Goal: Task Accomplishment & Management: Manage account settings

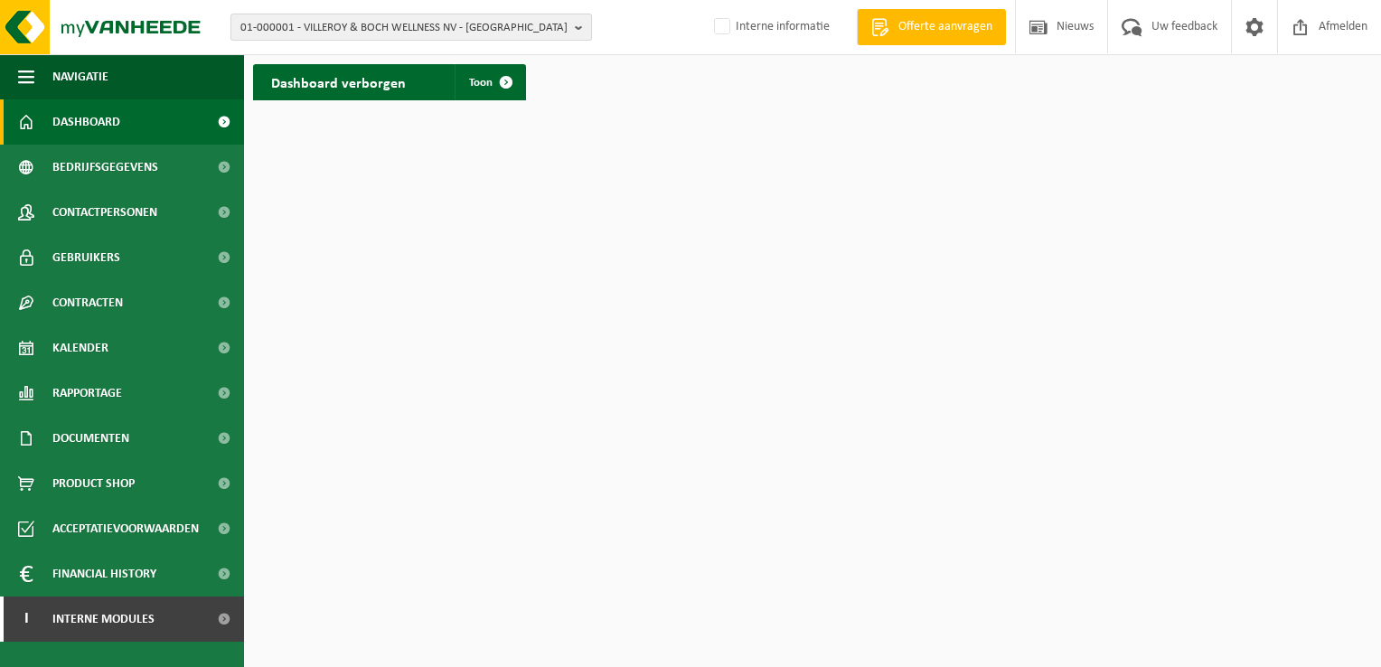
click at [413, 21] on span "01-000001 - VILLEROY & BOCH WELLNESS NV - ROESELARE" at bounding box center [403, 27] width 327 height 27
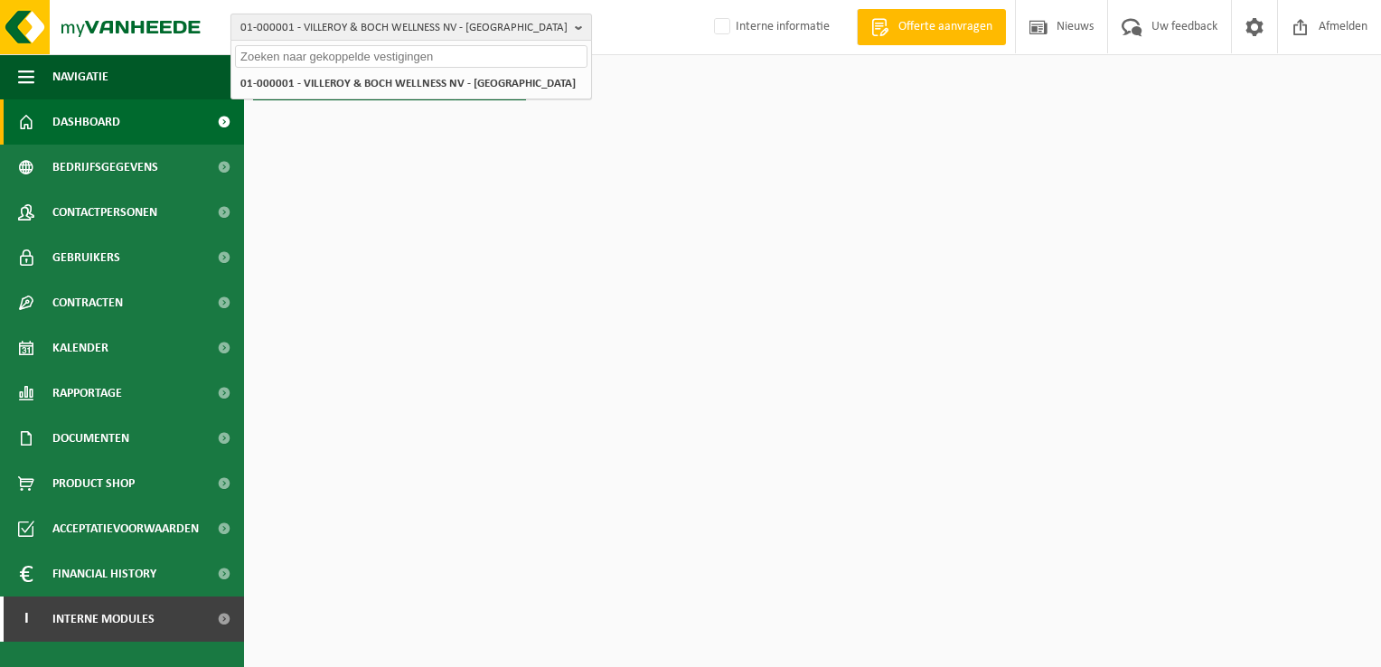
paste input "01-069338"
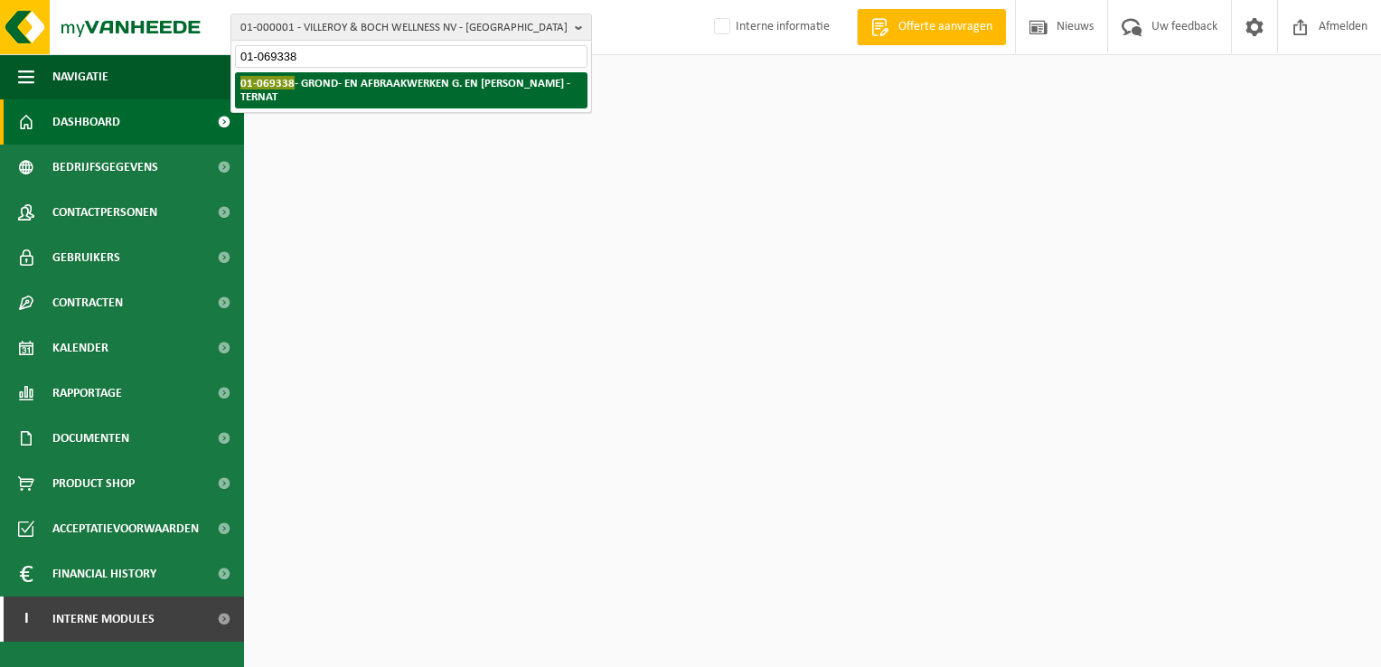
type input "01-069338"
click at [385, 80] on strong "01-069338 - GROND- EN AFBRAAKWERKEN G. EN A. DE MEUTER - TERNAT" at bounding box center [405, 89] width 330 height 27
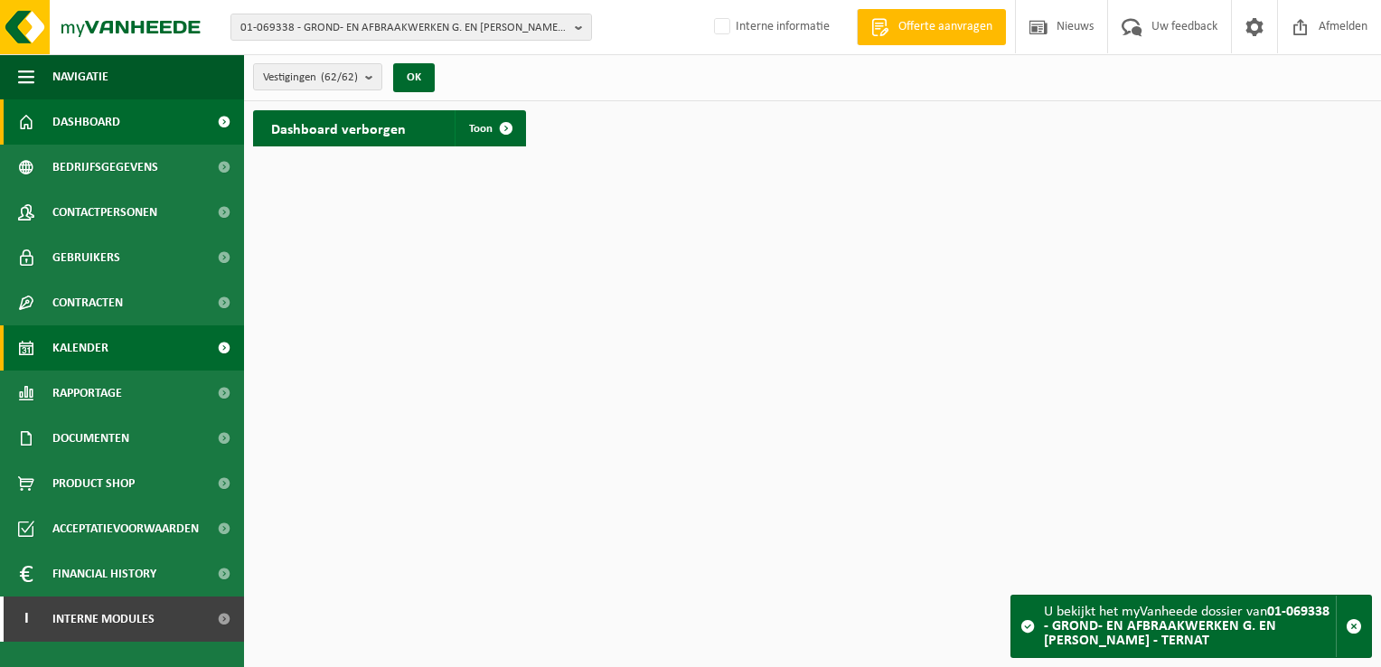
click at [166, 335] on link "Kalender" at bounding box center [122, 347] width 244 height 45
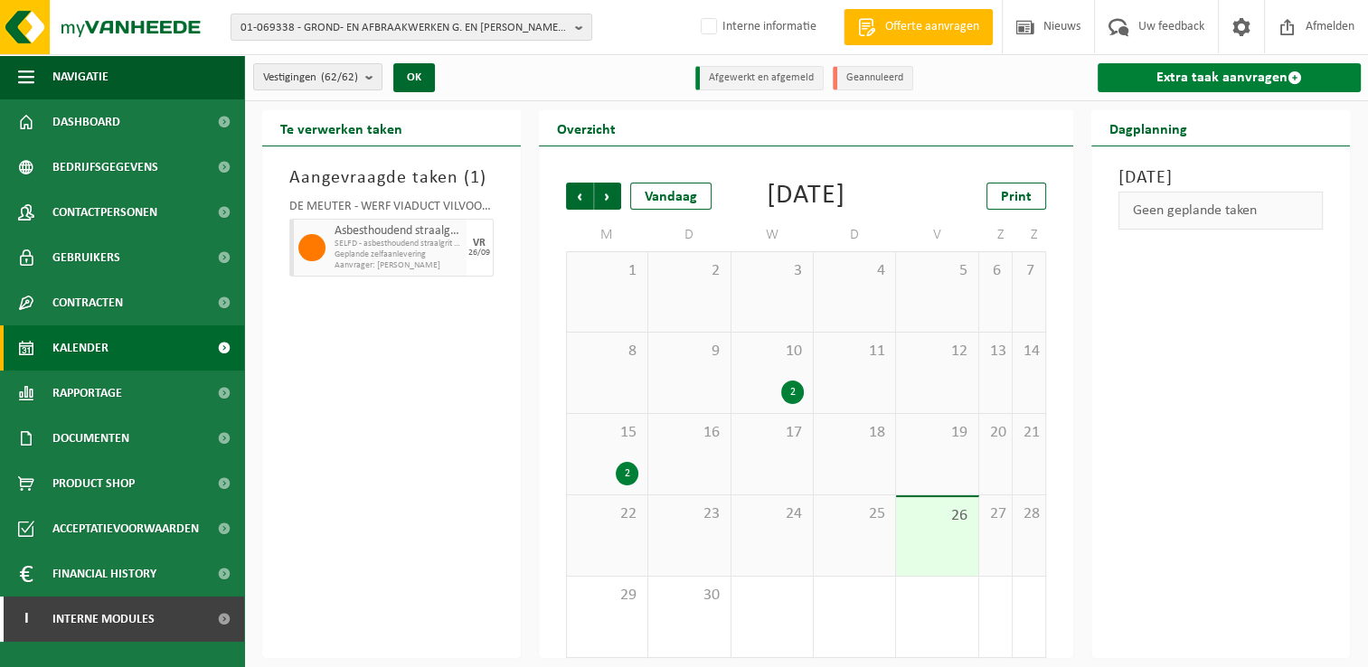
click at [1134, 81] on link "Extra taak aanvragen" at bounding box center [1228, 77] width 263 height 29
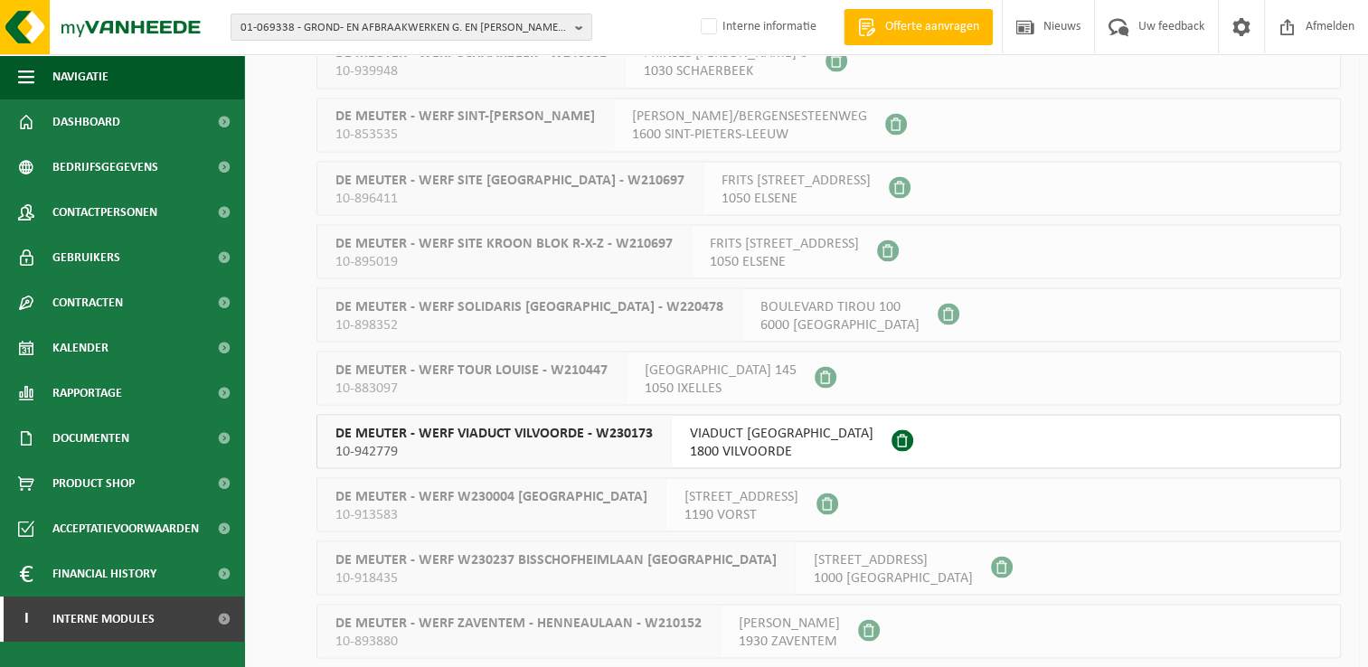
scroll to position [3225, 0]
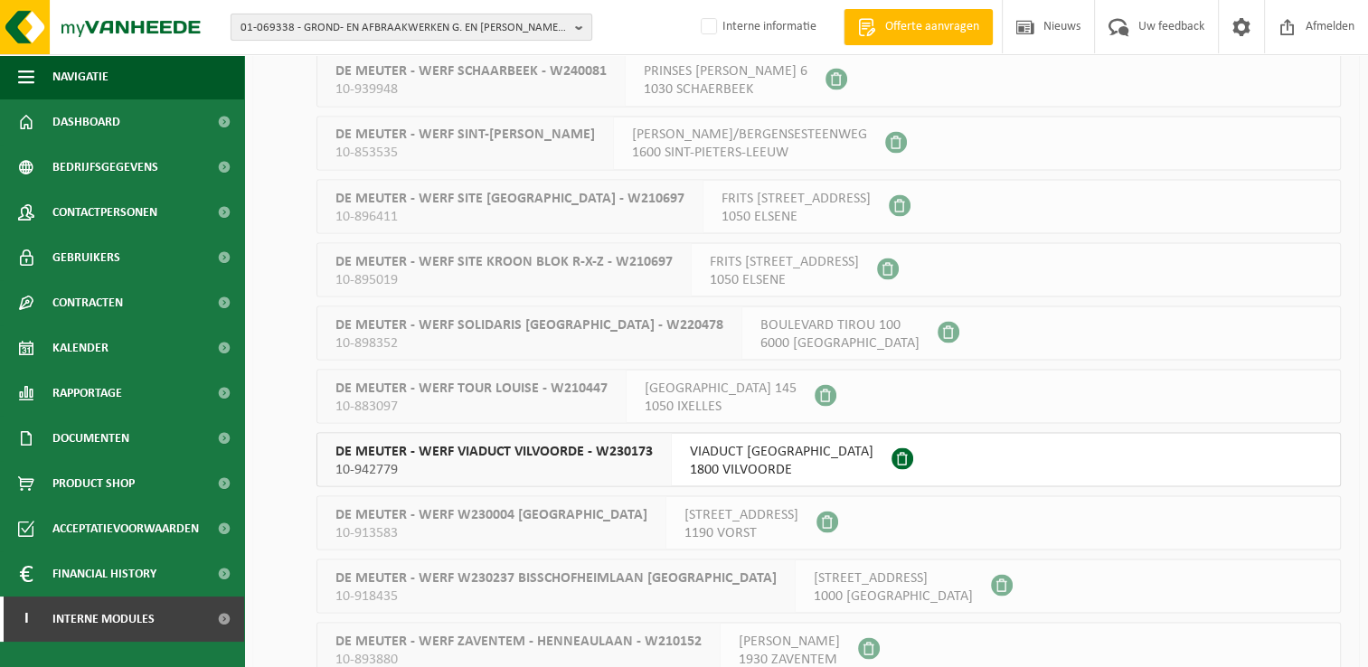
click at [269, 21] on span "01-069338 - GROND- EN AFBRAAKWERKEN G. EN A. DE MEUTER - TERNAT" at bounding box center [403, 27] width 327 height 27
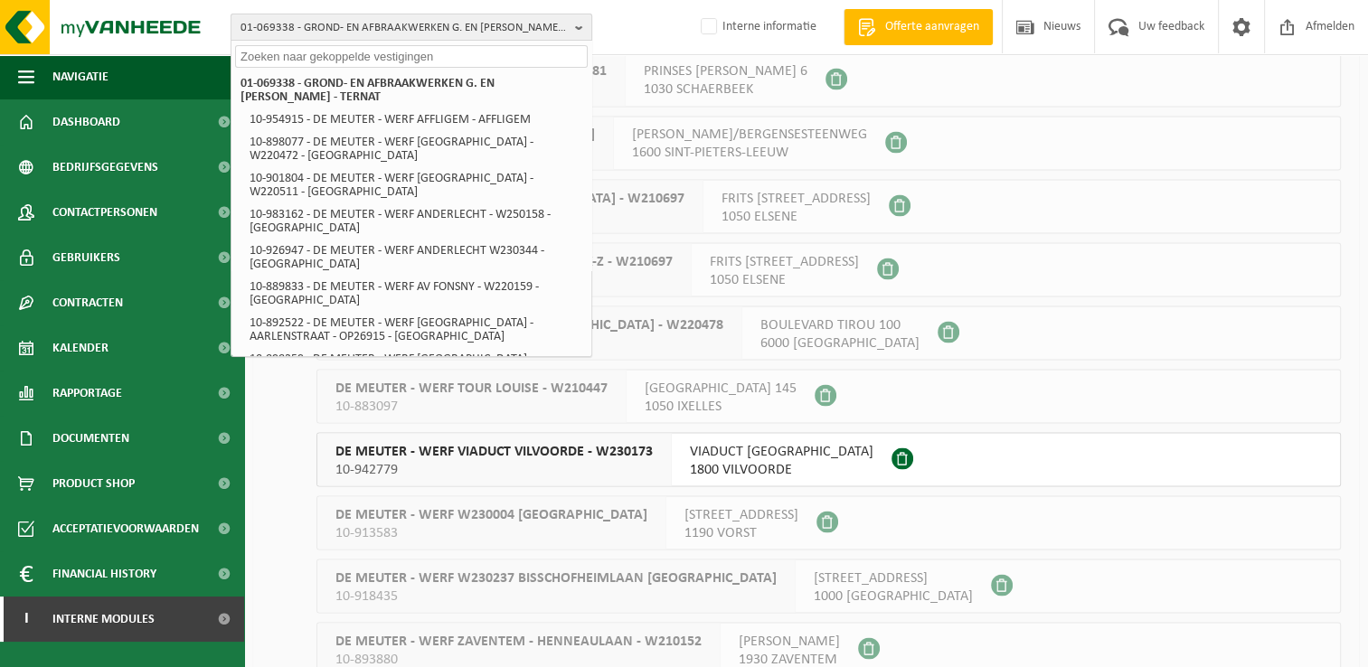
paste input "01-064983"
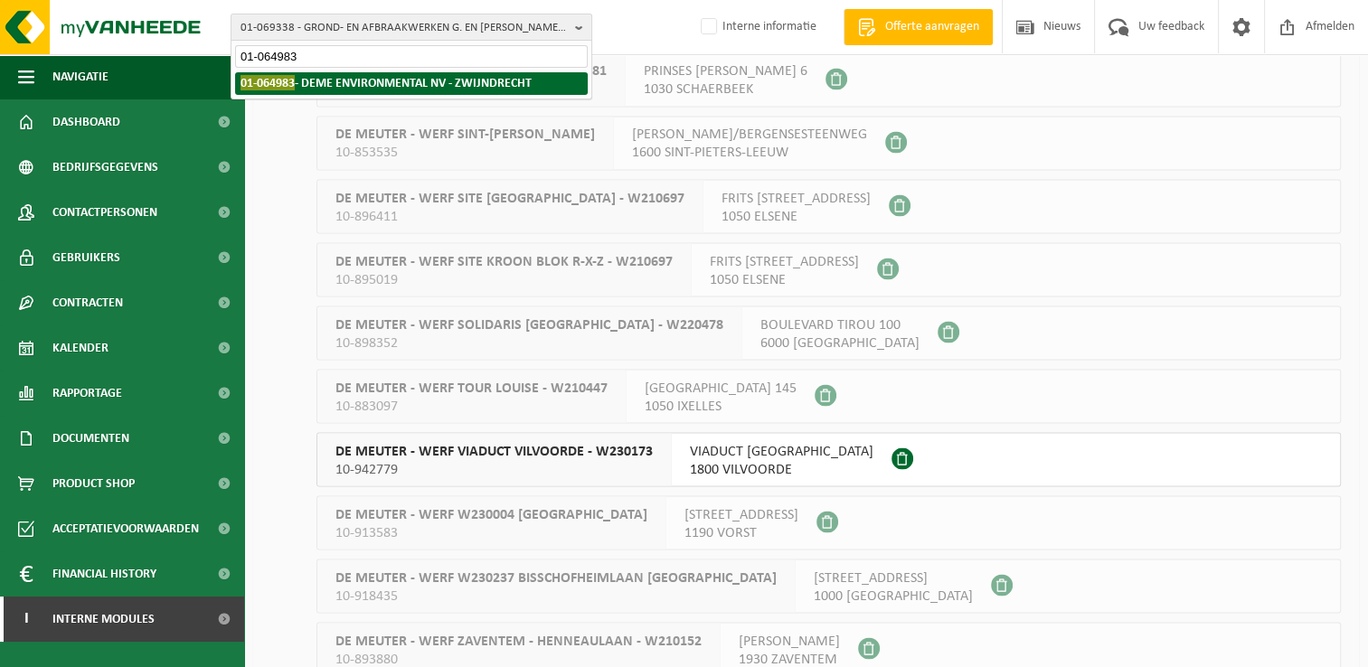
type input "01-064983"
click at [354, 80] on strong "01-064983 - DEME ENVIRONMENTAL NV - ZWIJNDRECHT" at bounding box center [385, 82] width 291 height 15
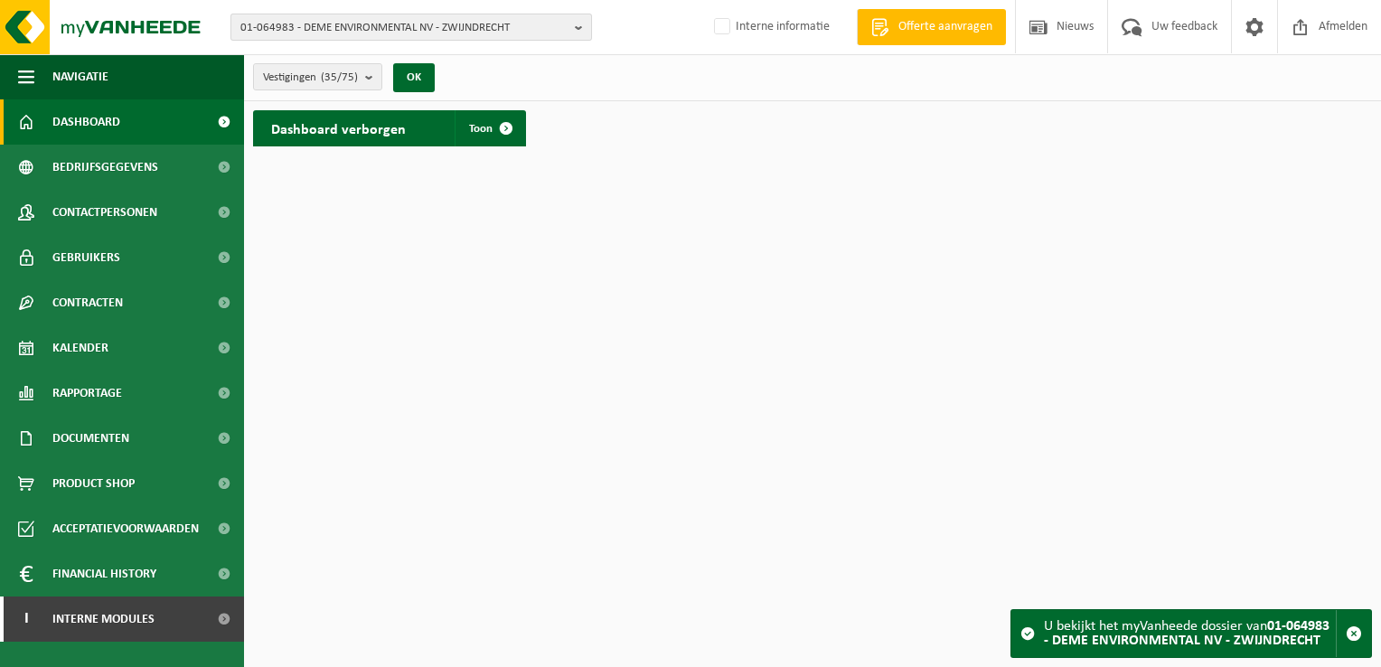
click at [454, 34] on span "01-064983 - DEME ENVIRONMENTAL NV - ZWIJNDRECHT" at bounding box center [403, 27] width 327 height 27
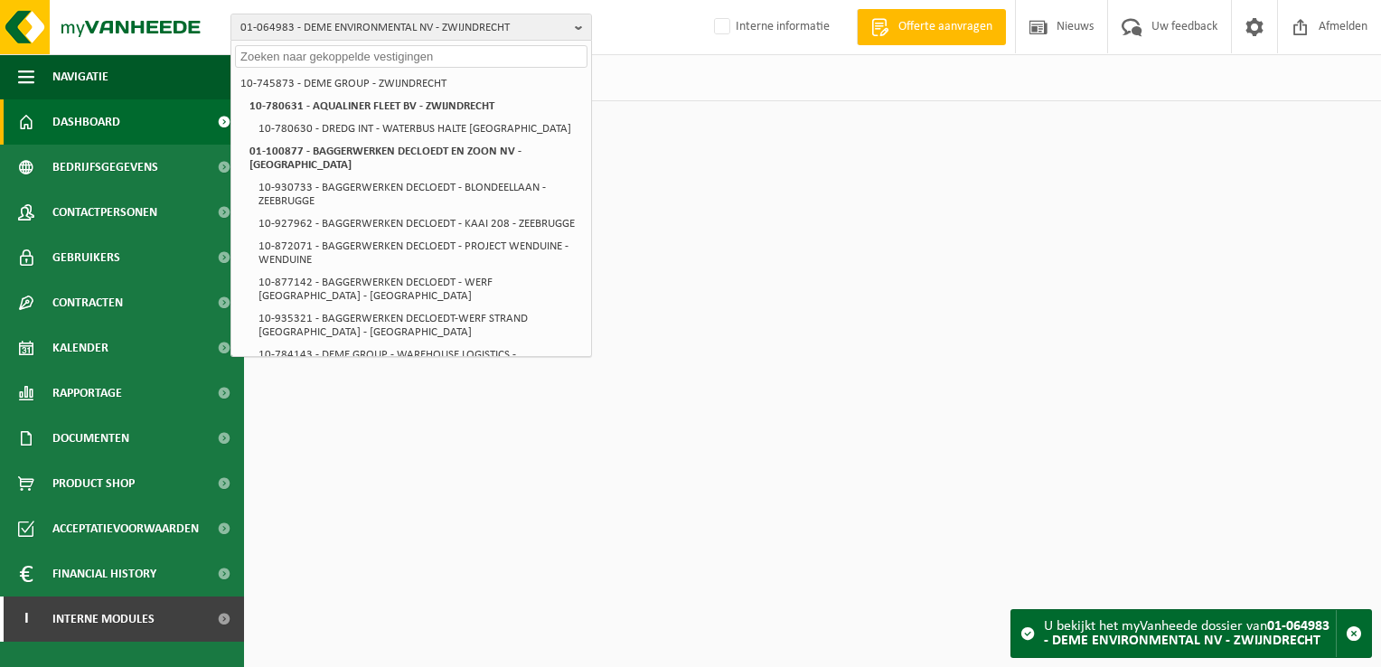
paste input "01-081753"
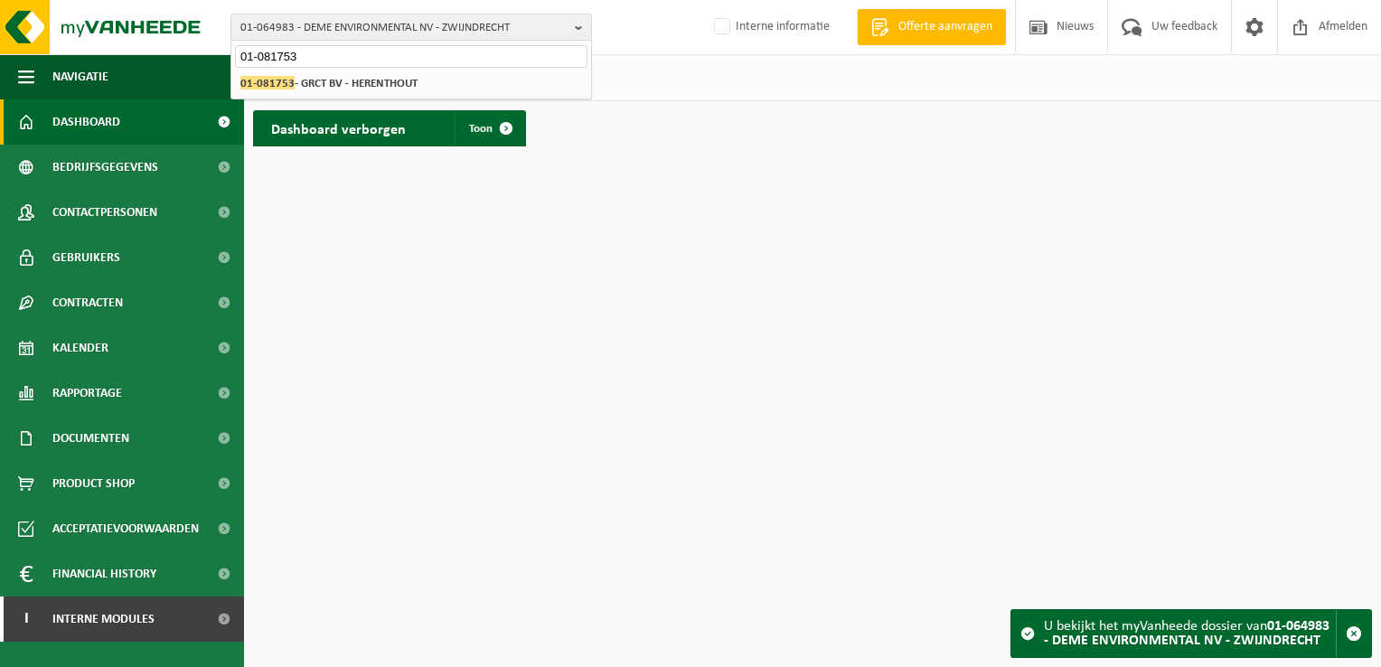
type input "01-081753"
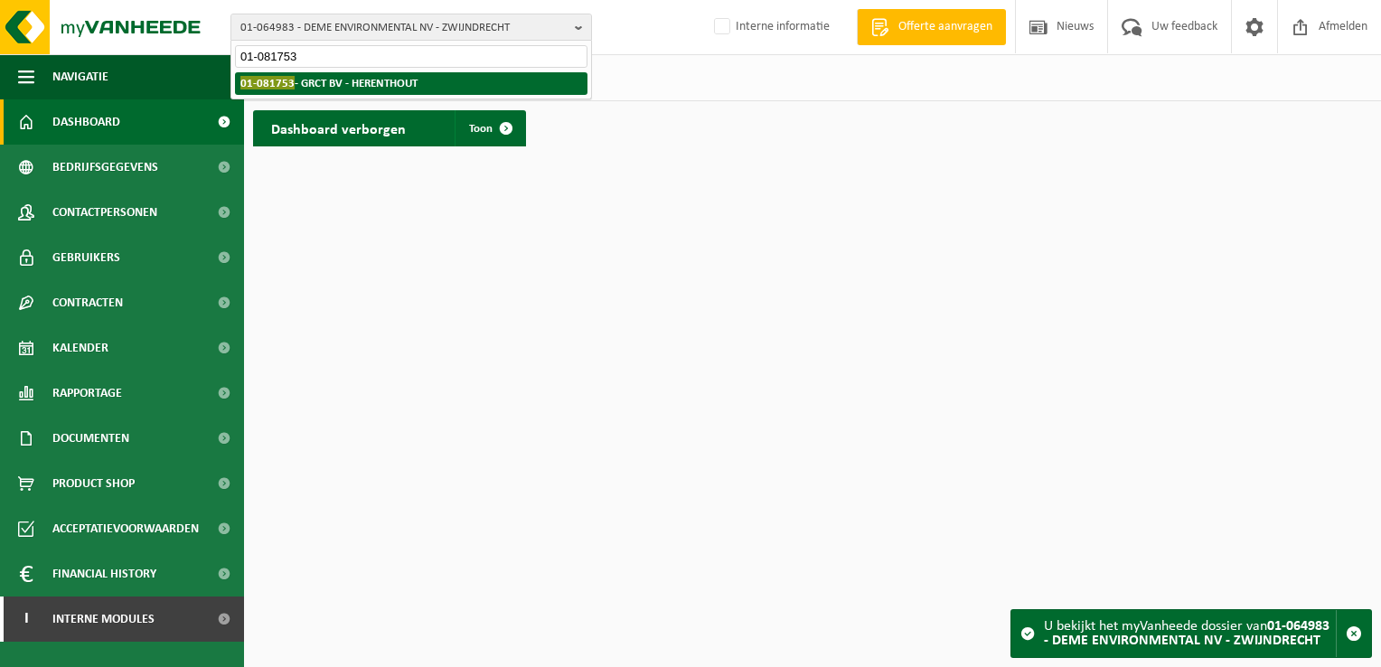
click at [445, 81] on li "01-081753 - GRCT BV - HERENTHOUT" at bounding box center [411, 83] width 353 height 23
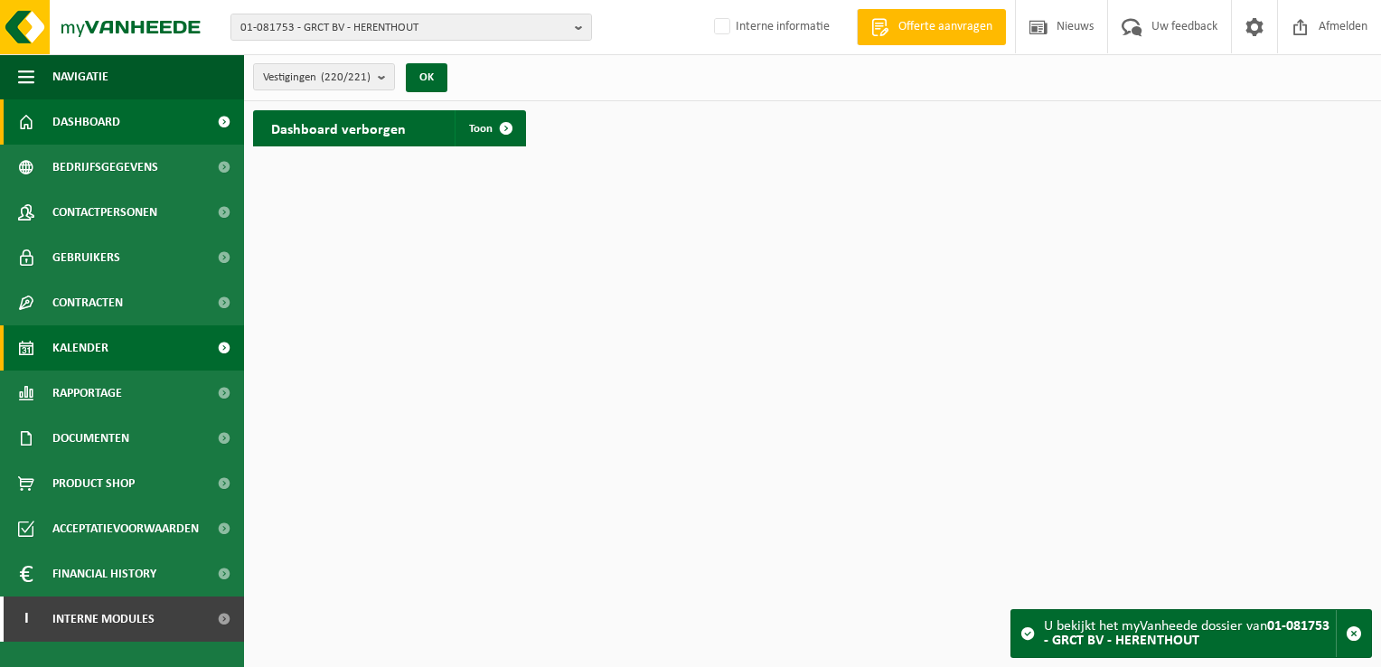
click at [160, 344] on link "Kalender" at bounding box center [122, 347] width 244 height 45
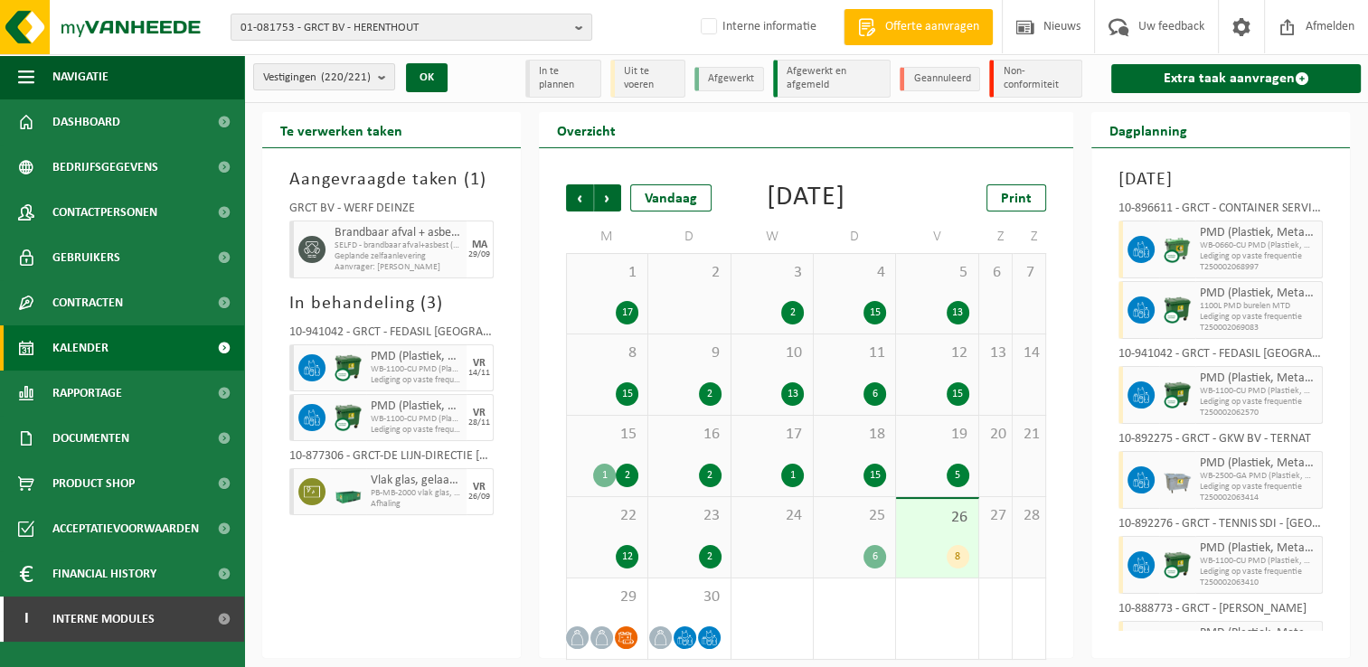
click at [922, 567] on div "26 8" at bounding box center [936, 538] width 81 height 79
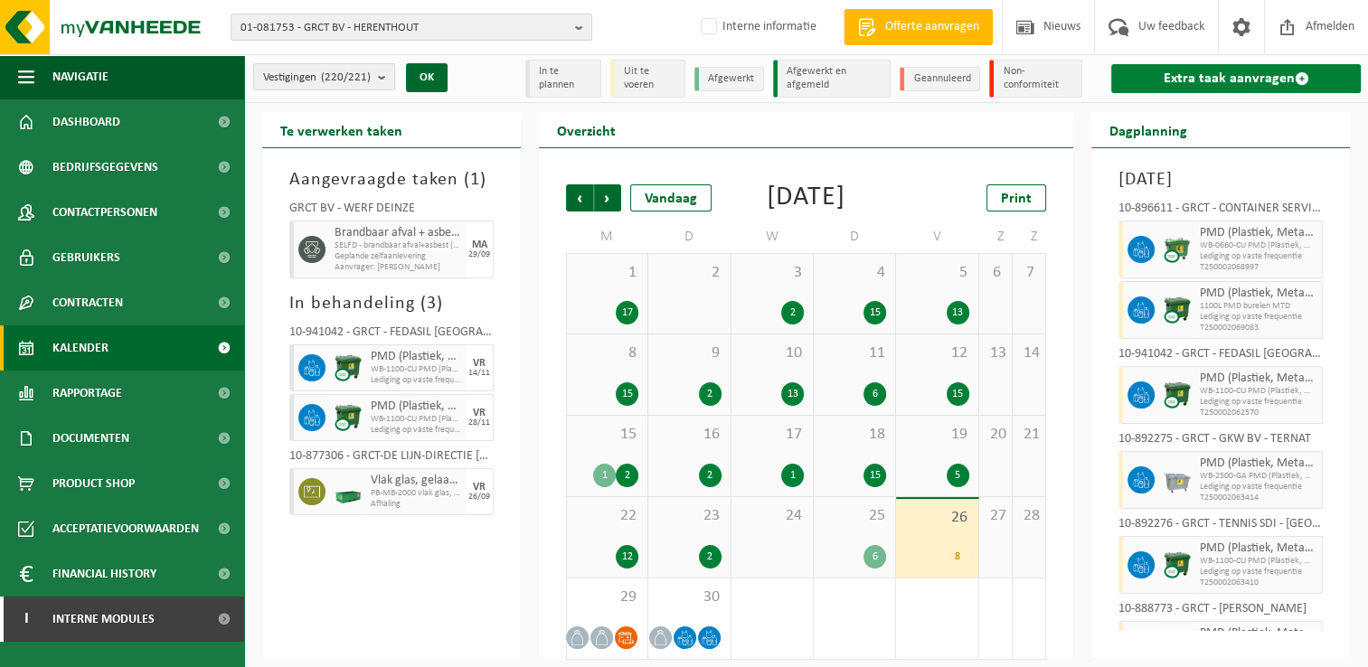
click at [1151, 80] on link "Extra taak aanvragen" at bounding box center [1236, 78] width 250 height 29
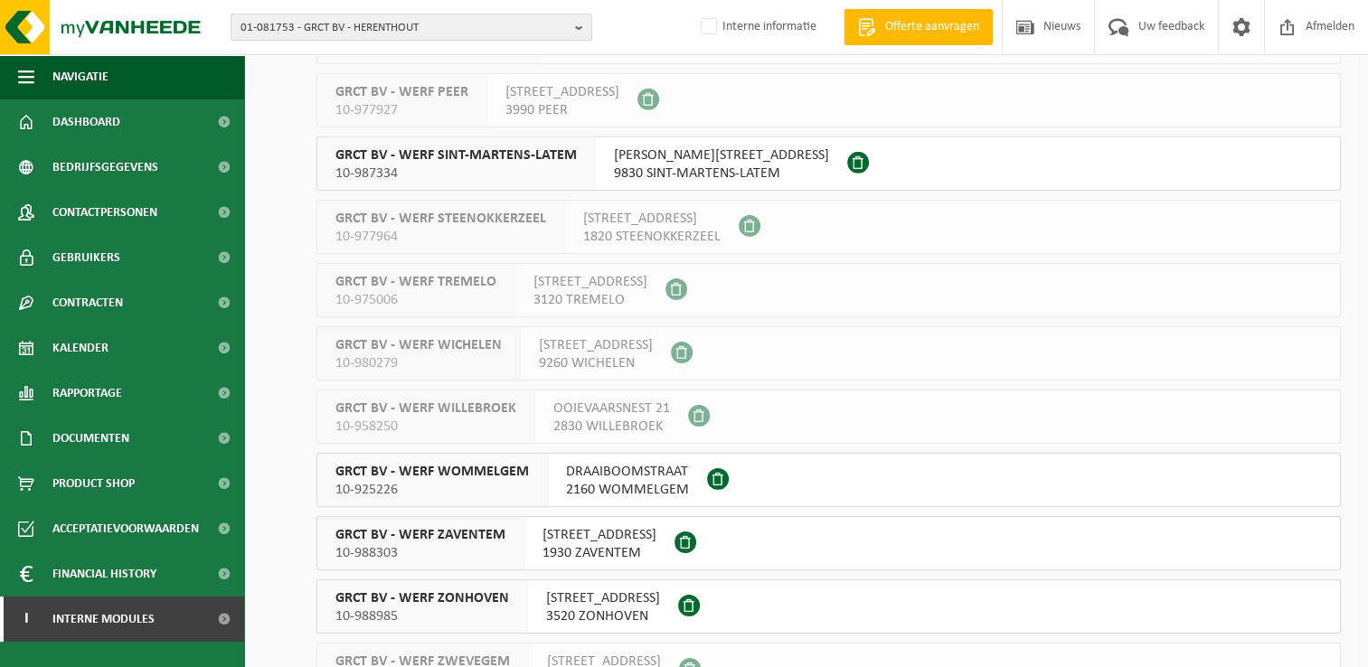
scroll to position [12591, 0]
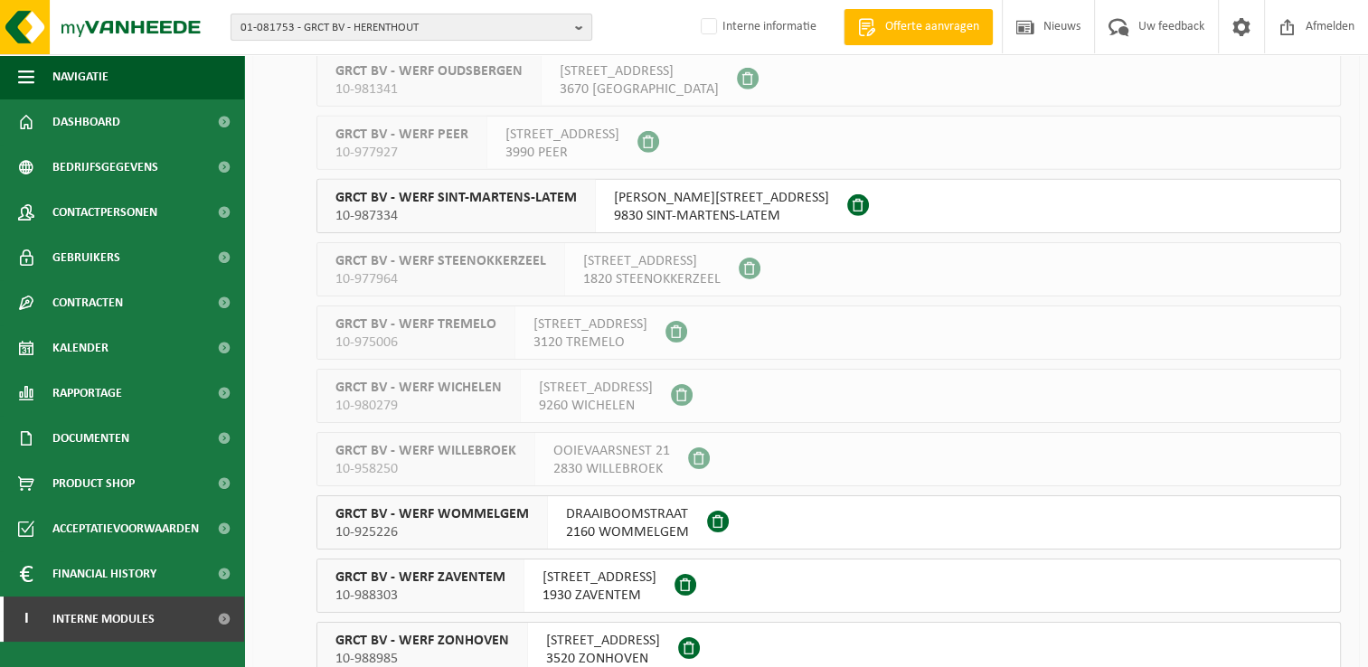
click at [327, 23] on span "01-081753 - GRCT BV - HERENTHOUT" at bounding box center [403, 27] width 327 height 27
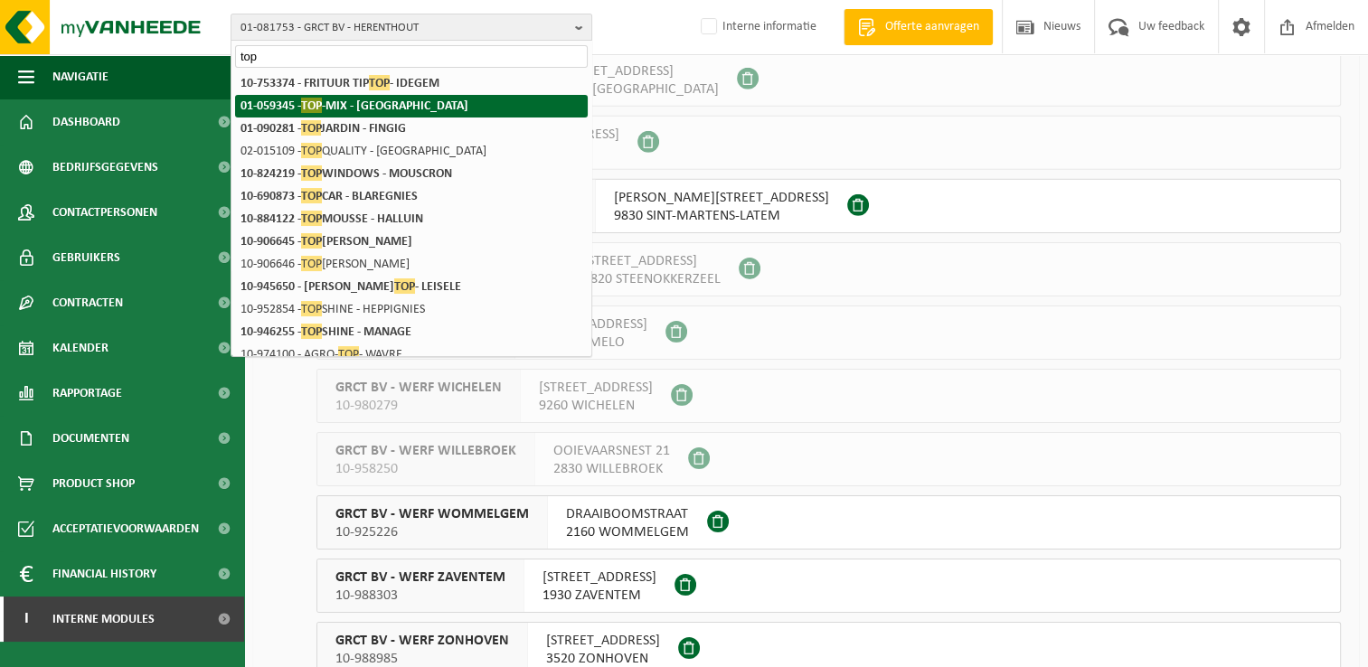
type input "top"
click at [376, 107] on strong "01-059345 - TOP -MIX - Oostende" at bounding box center [354, 105] width 228 height 15
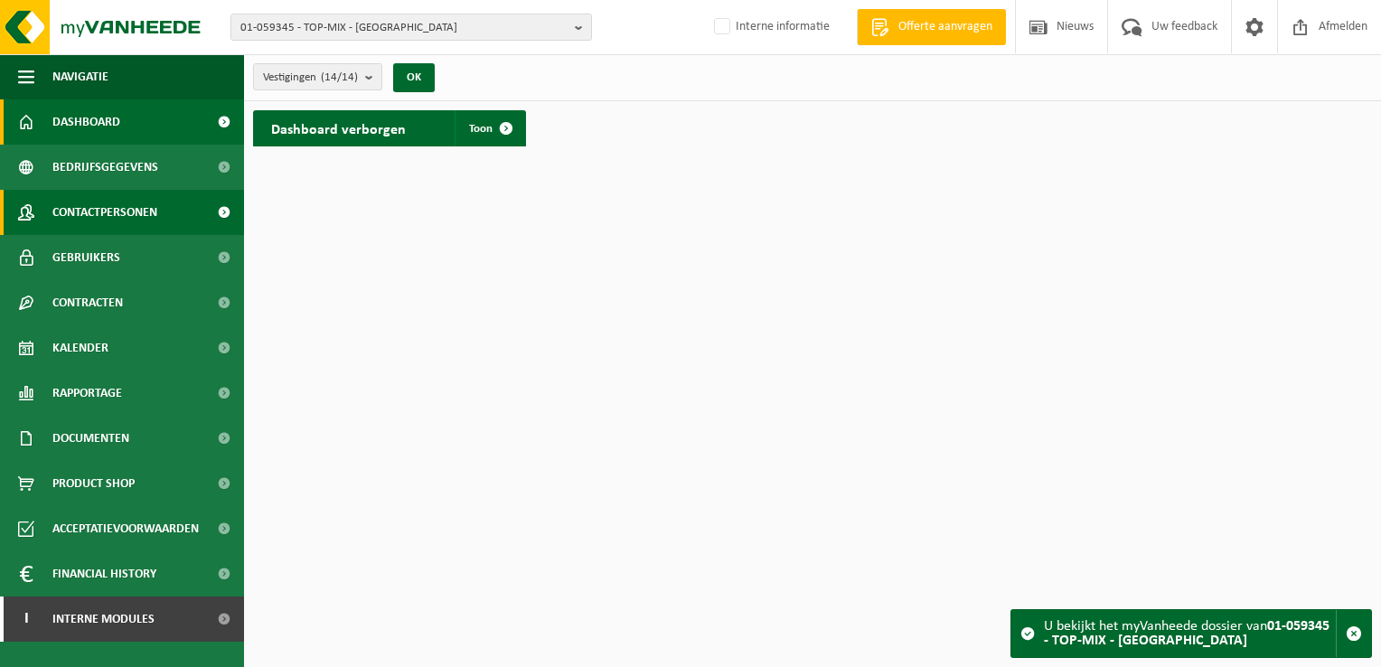
click at [132, 215] on span "Contactpersonen" at bounding box center [104, 212] width 105 height 45
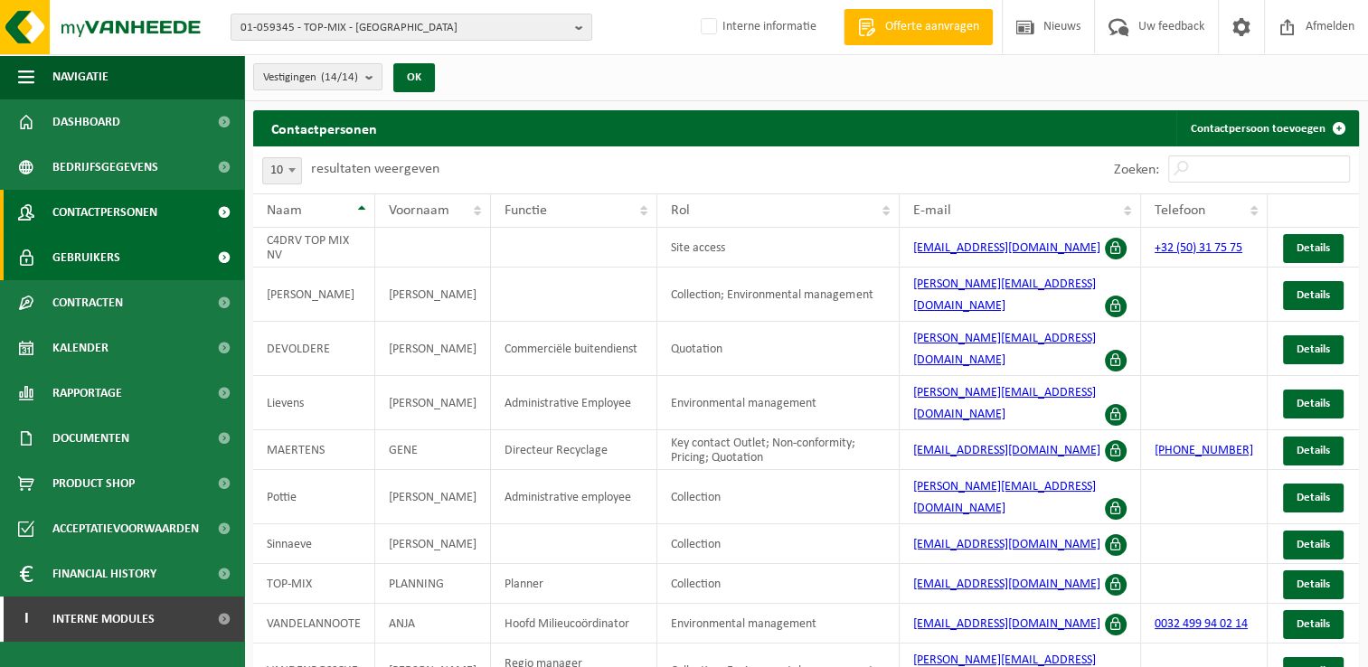
click at [134, 248] on link "Gebruikers" at bounding box center [122, 257] width 244 height 45
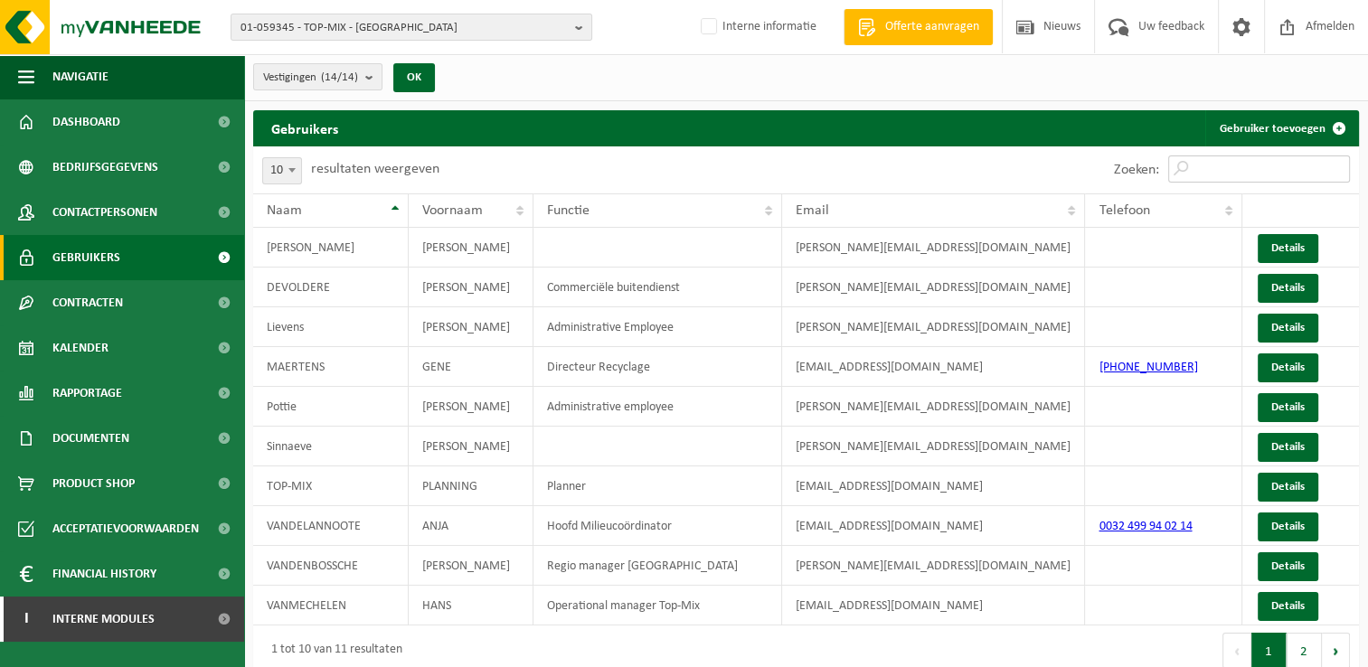
click at [1248, 173] on input "Zoeken:" at bounding box center [1259, 168] width 182 height 27
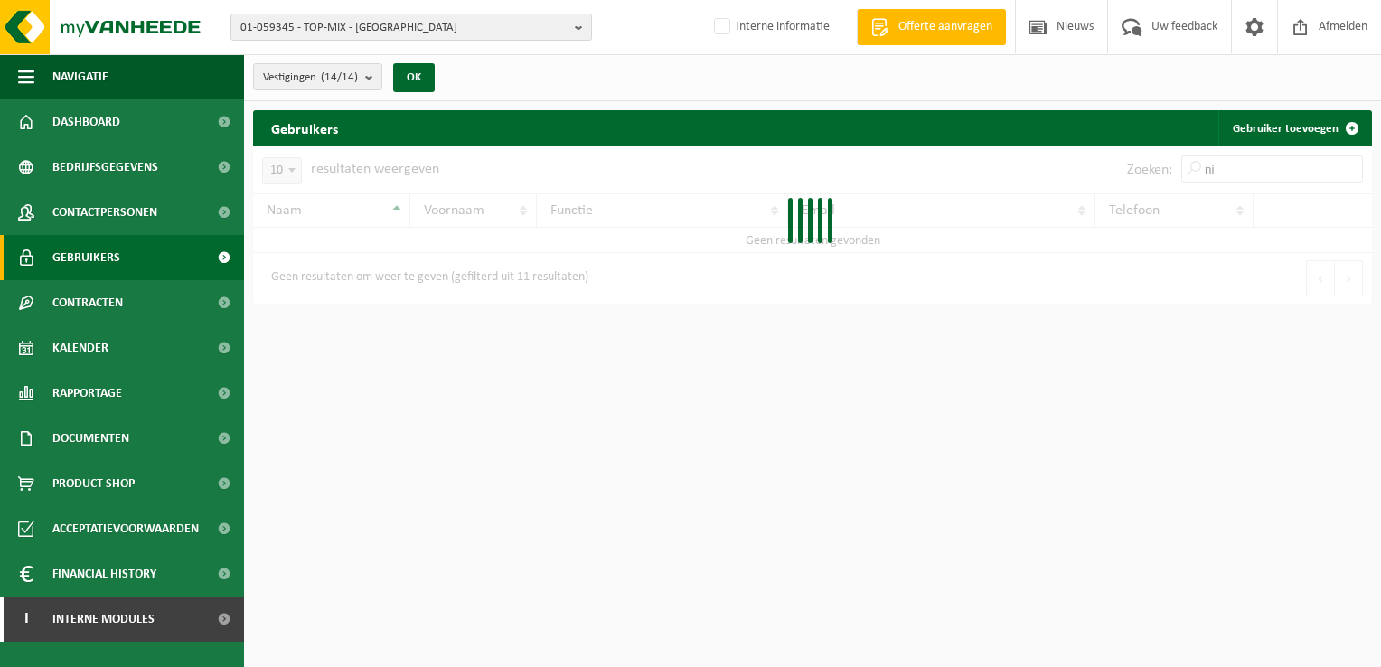
type input "n"
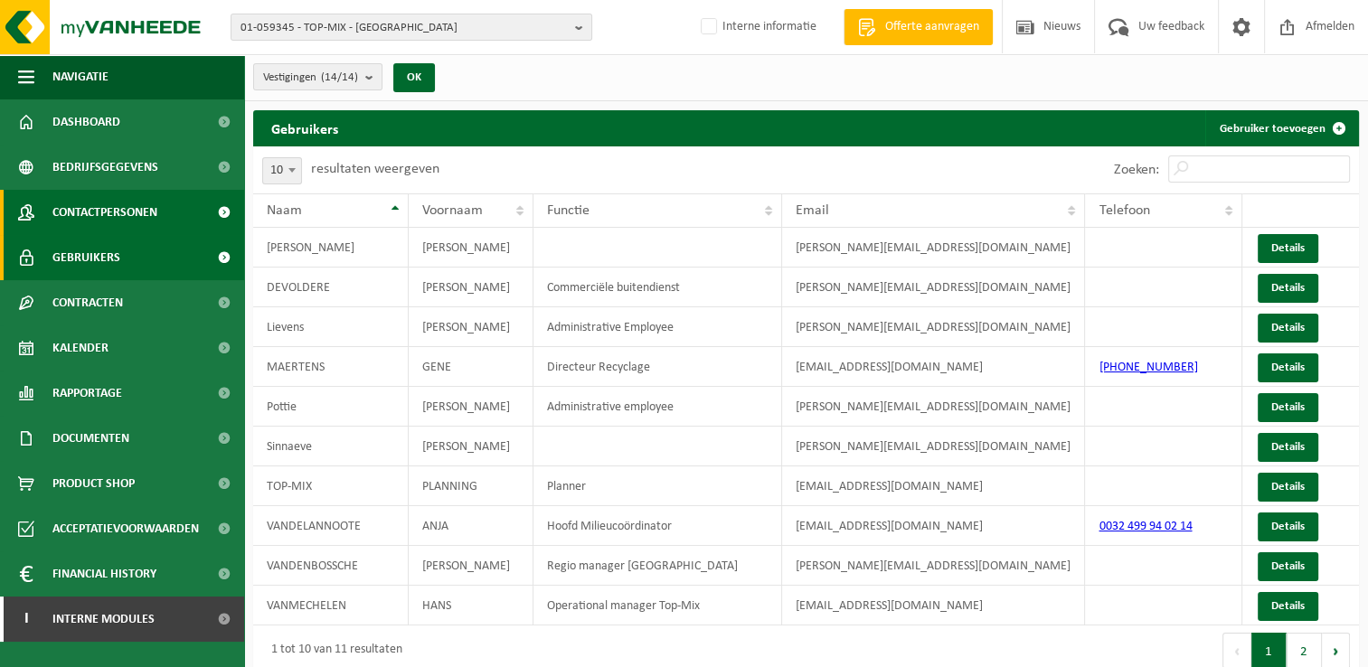
click at [177, 222] on link "Contactpersonen" at bounding box center [122, 212] width 244 height 45
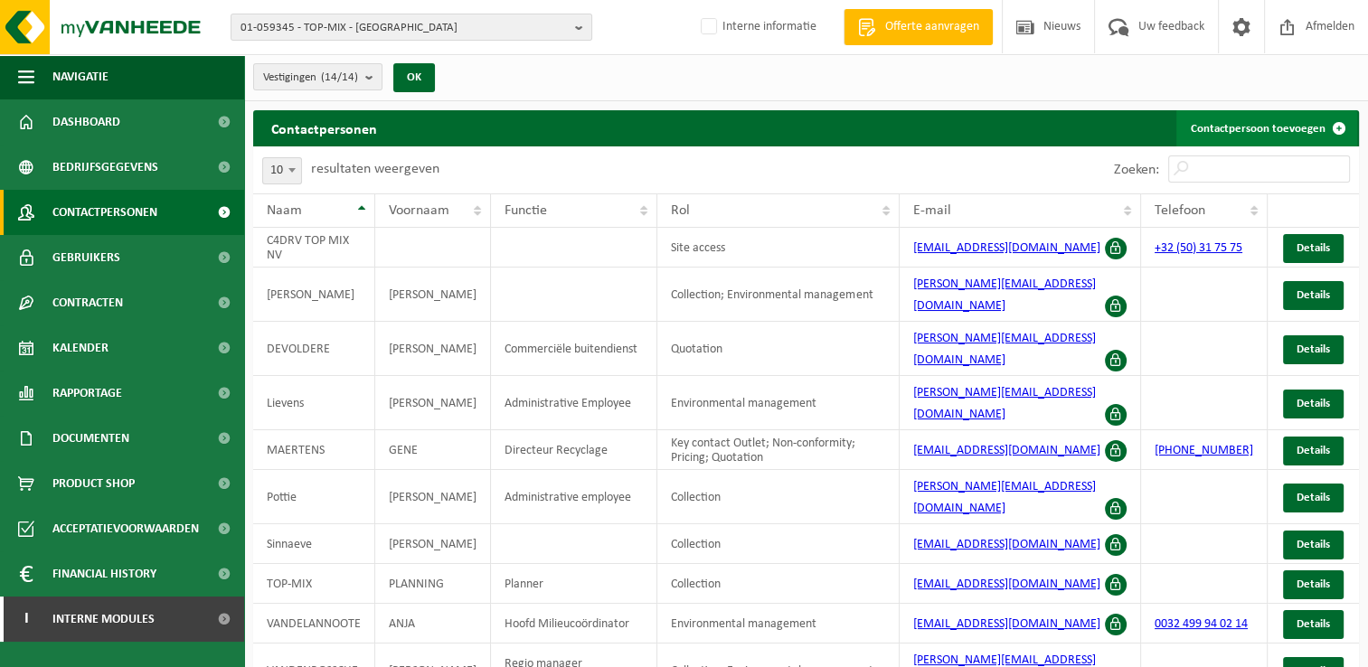
click at [1262, 125] on link "Contactpersoon toevoegen" at bounding box center [1266, 128] width 181 height 36
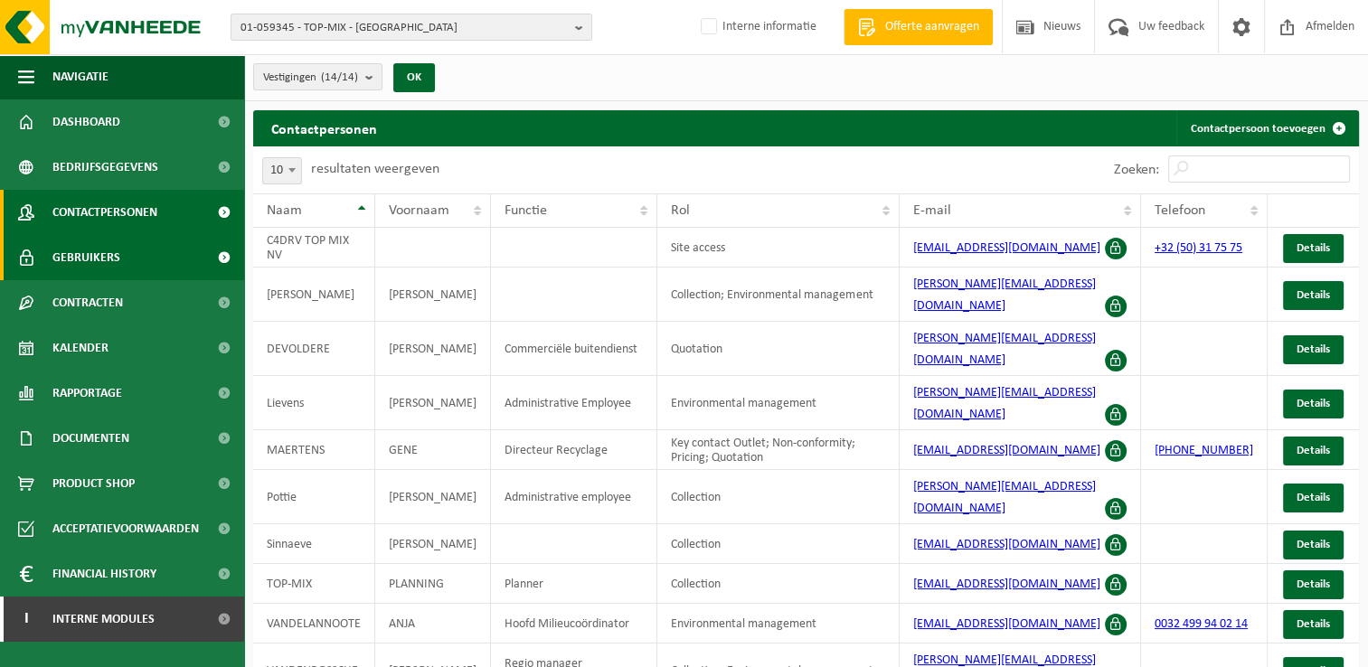
click at [131, 259] on link "Gebruikers" at bounding box center [122, 257] width 244 height 45
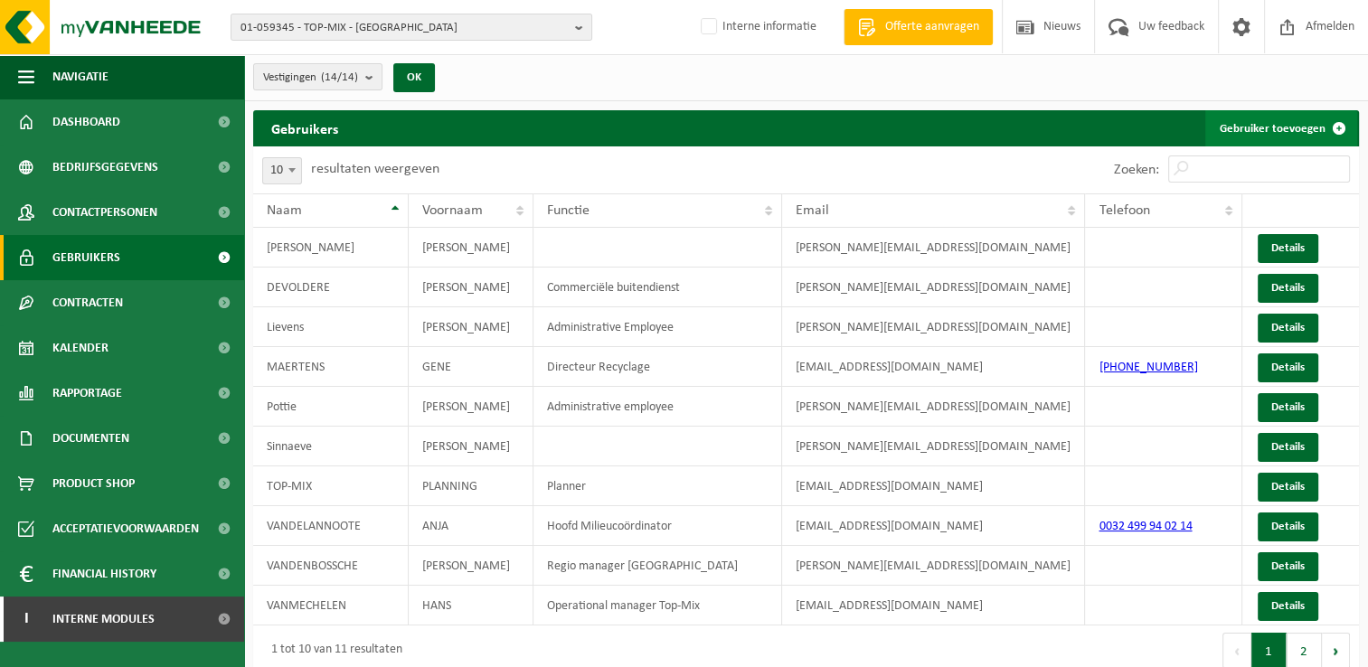
click at [1258, 126] on link "Gebruiker toevoegen" at bounding box center [1281, 128] width 152 height 36
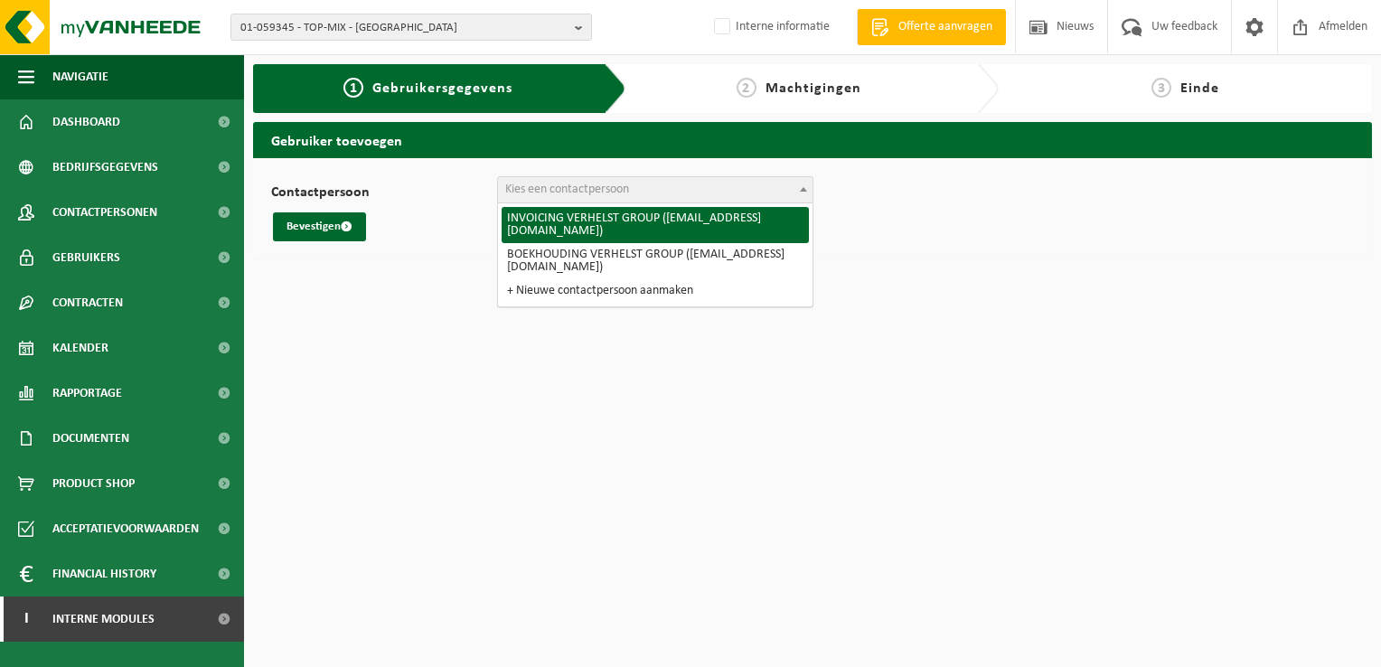
click at [605, 198] on span "Kies een contactpersoon" at bounding box center [655, 189] width 315 height 25
click at [388, 349] on html "01-059345 - TOP-MIX - Oostende 10-880177 - VERHELST GROUP 10-414613 - [GEOGRAPH…" at bounding box center [690, 333] width 1381 height 667
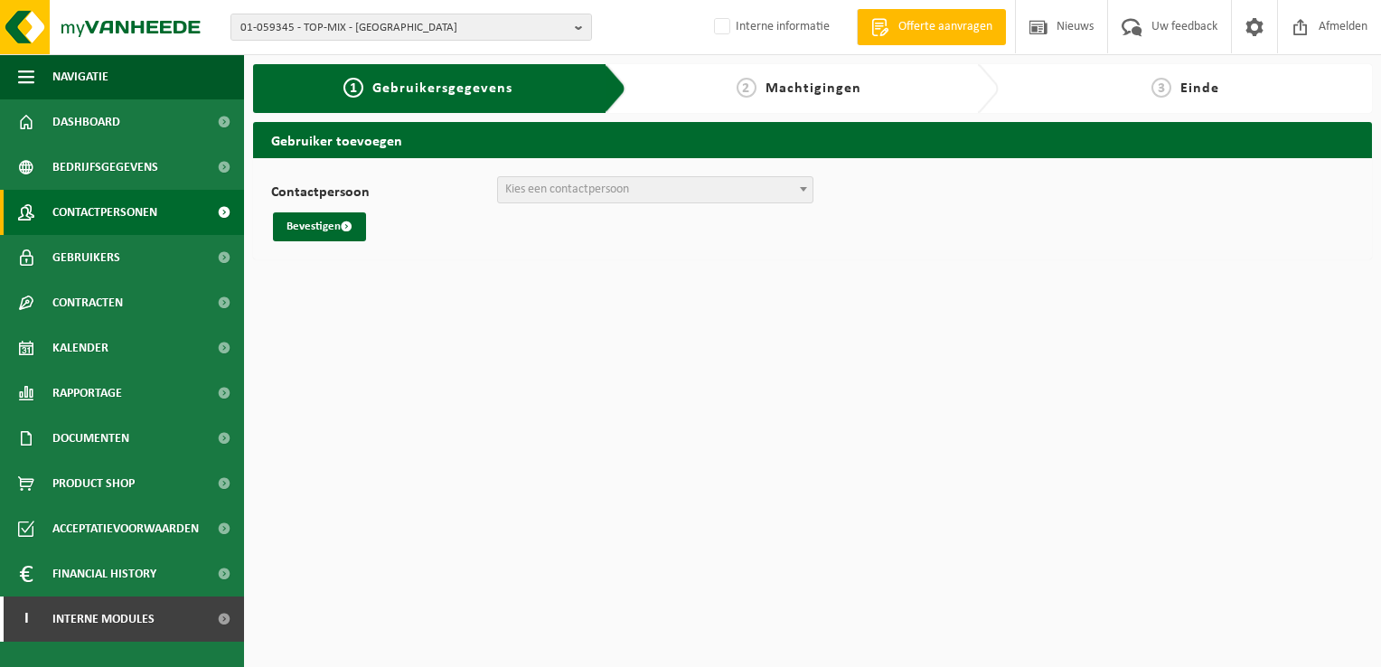
click at [134, 226] on span "Contactpersonen" at bounding box center [104, 212] width 105 height 45
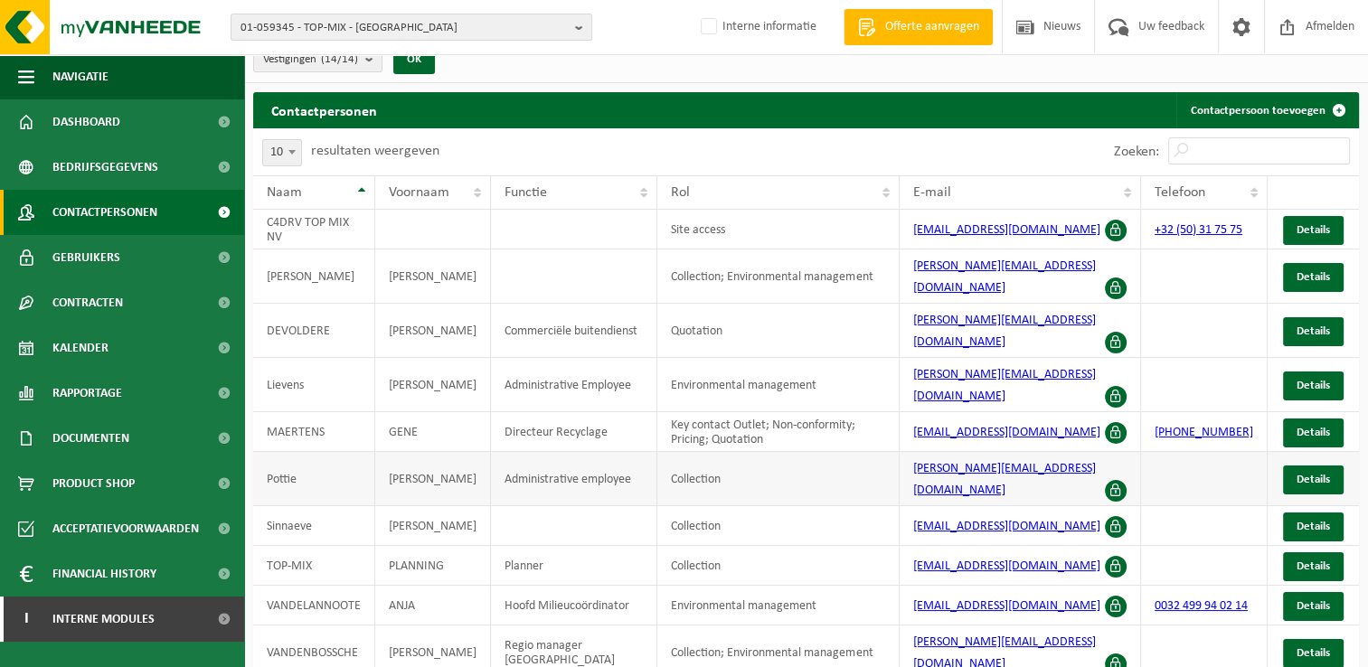
scroll to position [29, 0]
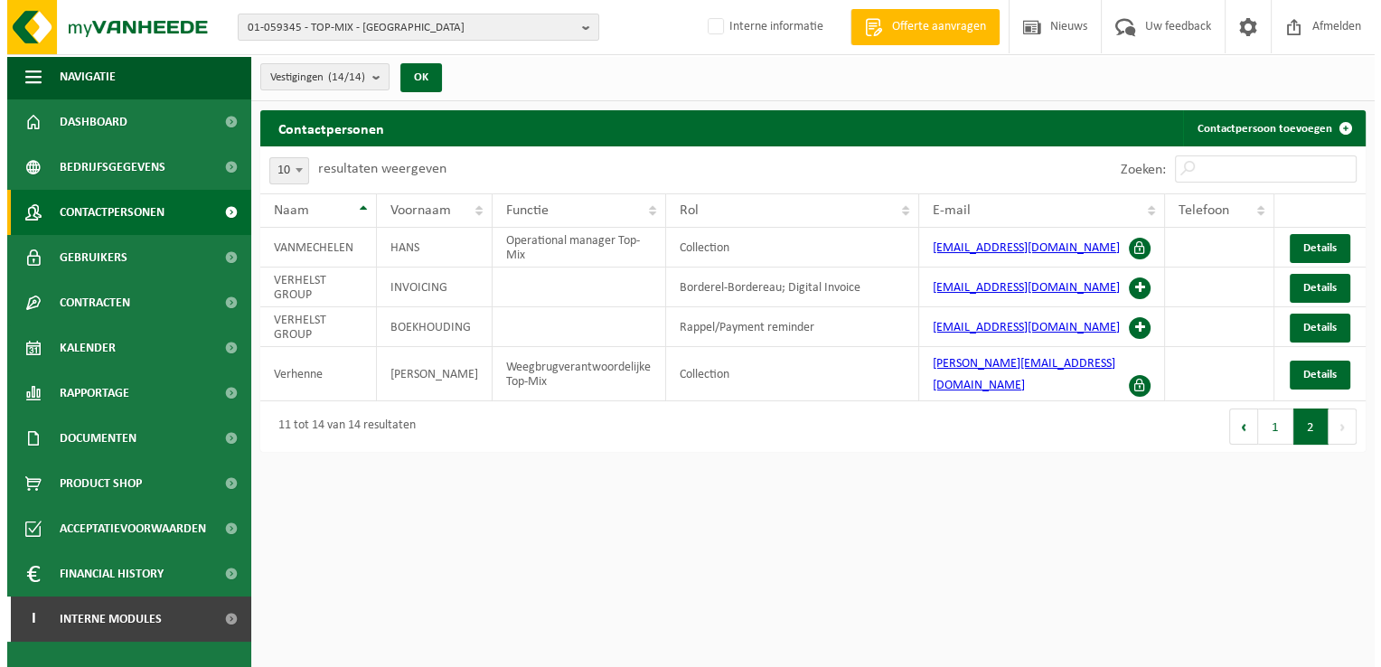
scroll to position [0, 0]
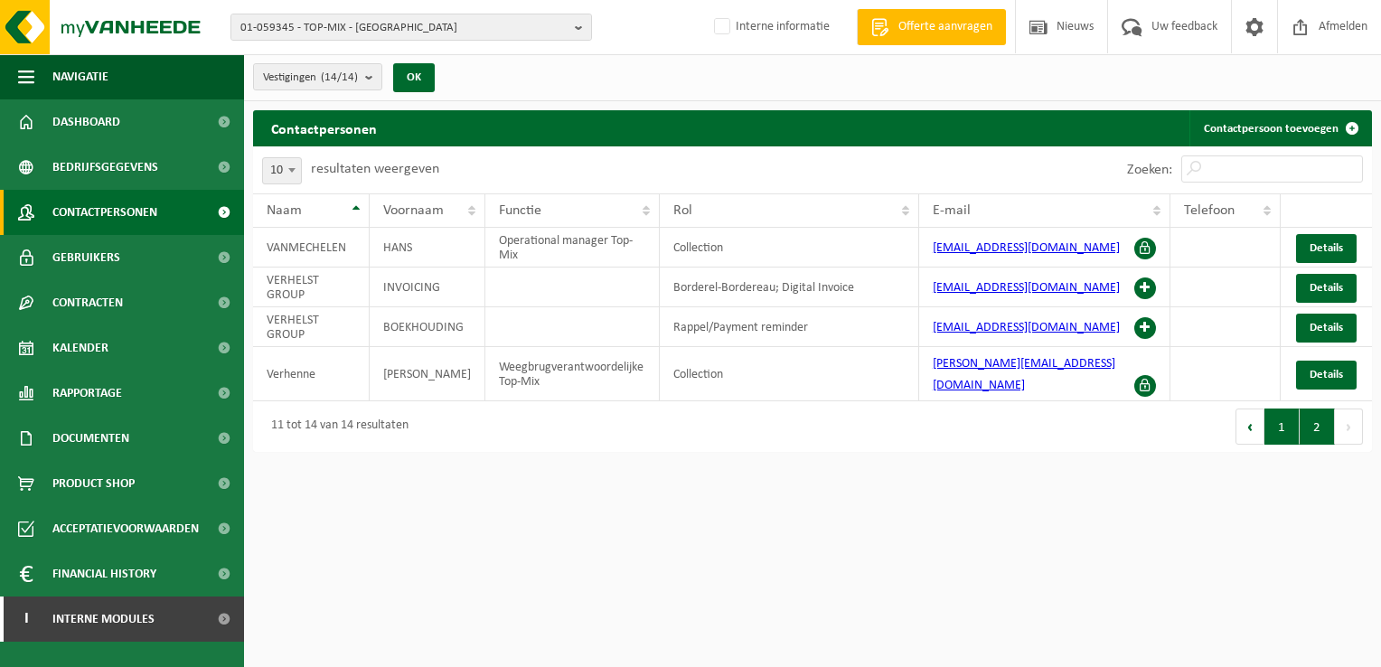
click at [1290, 419] on button "1" at bounding box center [1282, 427] width 35 height 36
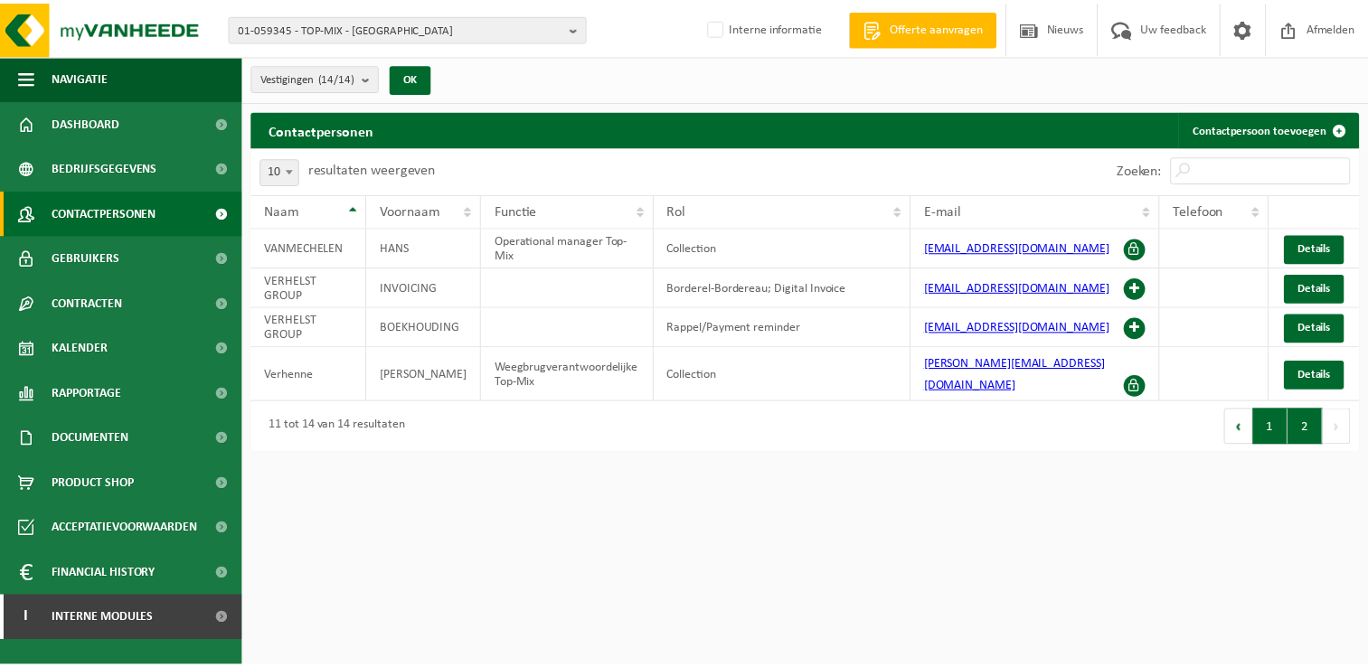
scroll to position [13, 0]
